Goal: Find contact information: Find contact information

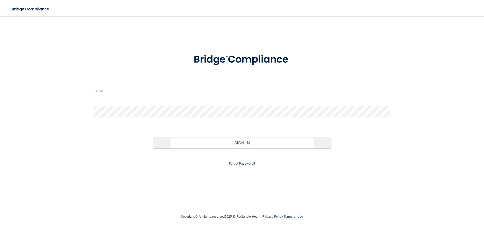
type input "[EMAIL_ADDRESS][DOMAIN_NAME]"
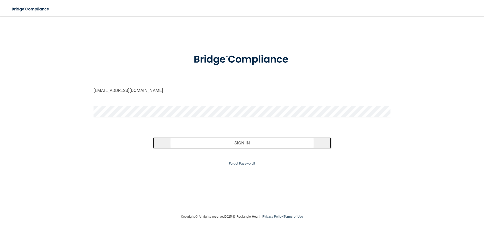
click at [194, 144] on button "Sign In" at bounding box center [242, 142] width 178 height 11
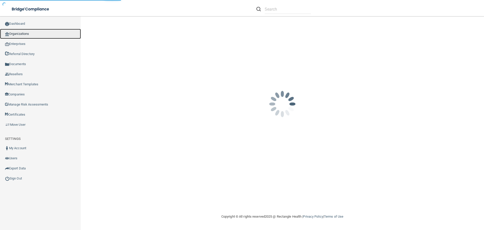
click at [53, 32] on link "Organizations" at bounding box center [40, 34] width 81 height 10
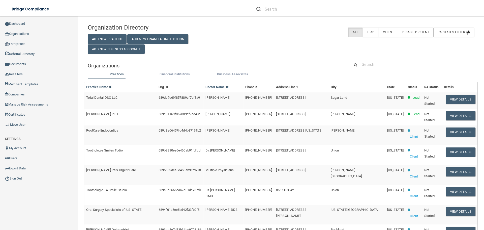
click at [375, 64] on input "text" at bounding box center [415, 64] width 106 height 9
paste input "Wild Peach Veterinary Clinic"
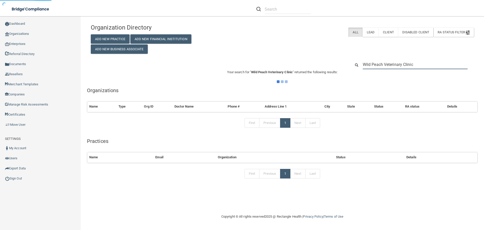
type input "Wild Peach Veterinary Clinic"
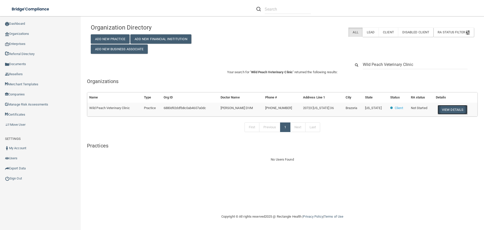
click at [459, 110] on button "View Details" at bounding box center [453, 109] width 30 height 9
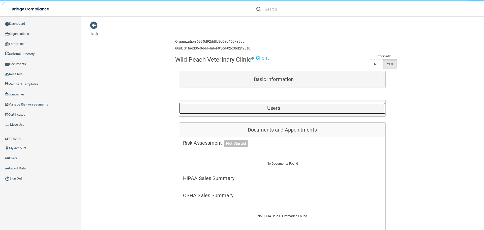
click at [339, 110] on h5 "Users" at bounding box center [274, 108] width 182 height 6
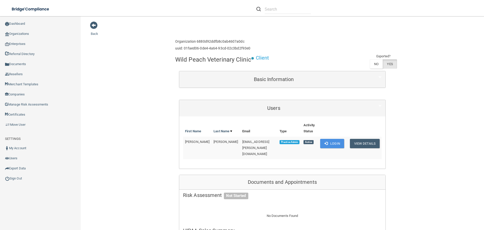
click at [242, 140] on span "[EMAIL_ADDRESS][PERSON_NAME][DOMAIN_NAME]" at bounding box center [255, 148] width 27 height 16
copy td "[EMAIL_ADDRESS][PERSON_NAME][DOMAIN_NAME]"
